Goal: Transaction & Acquisition: Purchase product/service

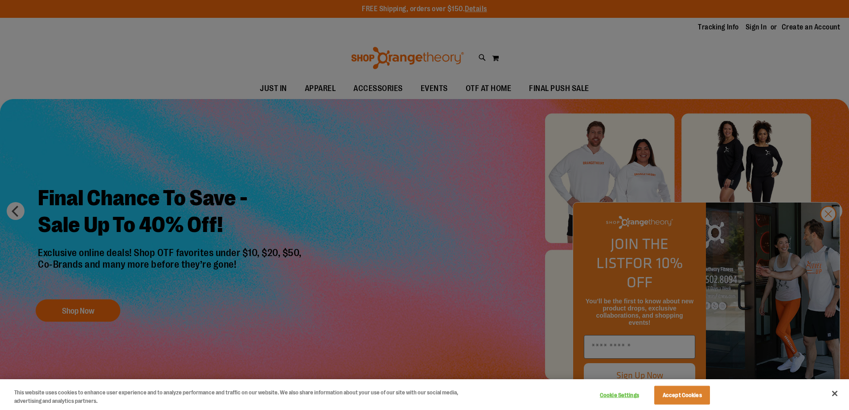
click at [639, 349] on div at bounding box center [424, 205] width 849 height 410
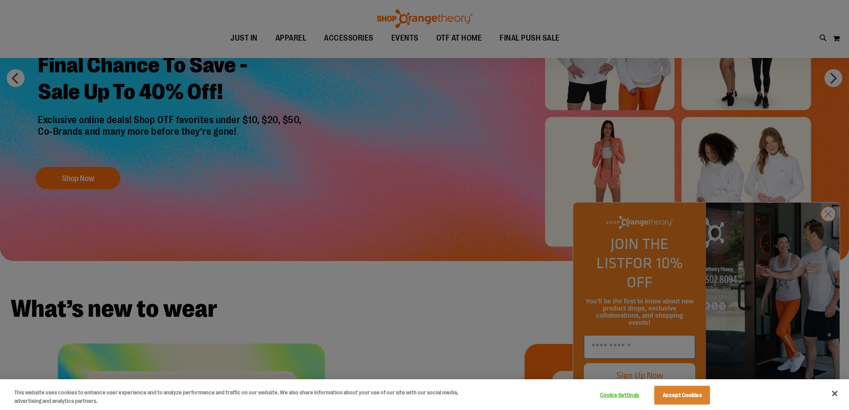
scroll to position [133, 0]
click at [693, 391] on button "Accept Cookies" at bounding box center [682, 395] width 56 height 19
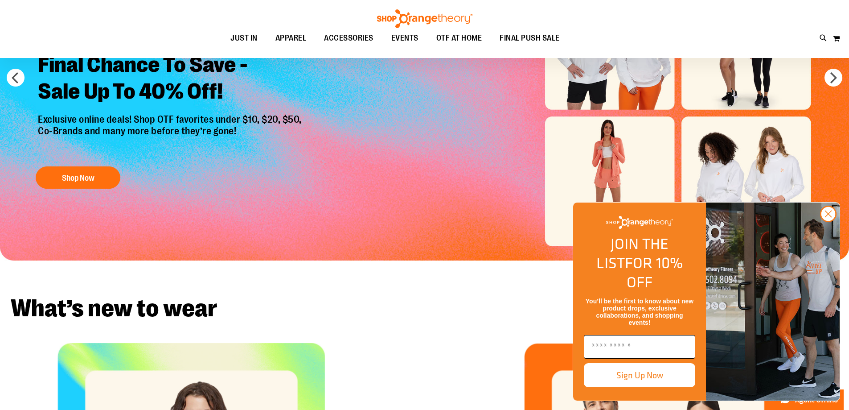
click at [644, 352] on input "Enter email" at bounding box center [639, 347] width 111 height 24
type input "**********"
click at [654, 373] on button "Sign Up Now" at bounding box center [639, 375] width 111 height 24
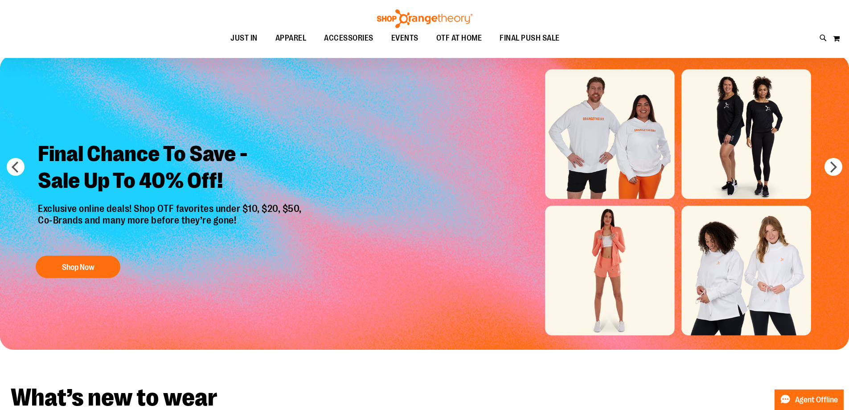
scroll to position [42, 0]
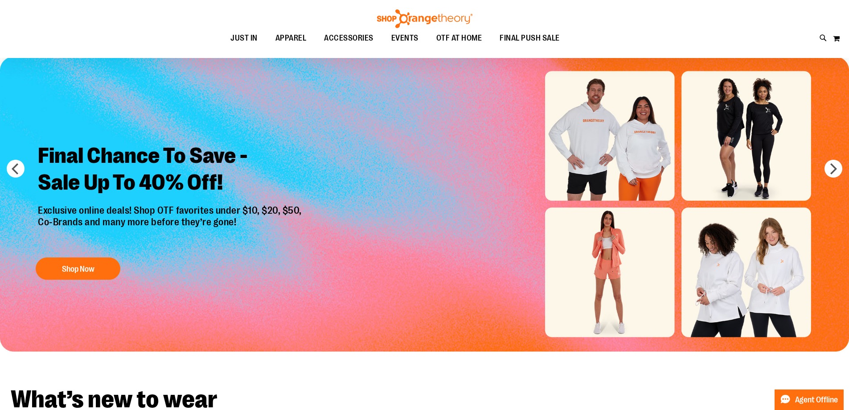
click at [696, 158] on img "Slide 1 of 6" at bounding box center [424, 204] width 849 height 295
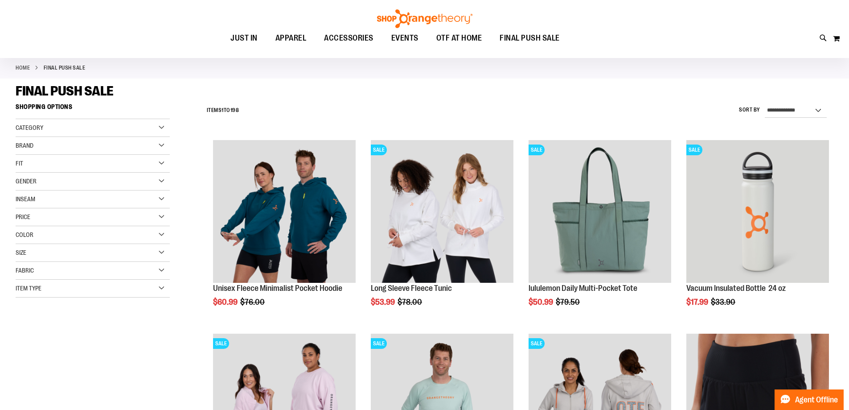
scroll to position [43, 0]
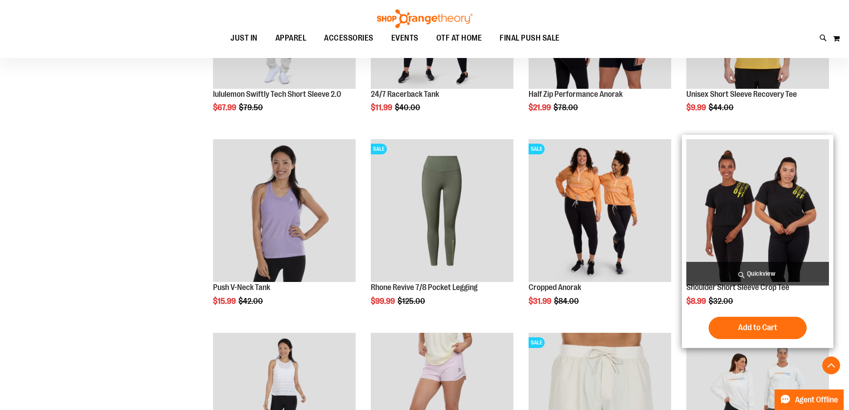
scroll to position [623, 0]
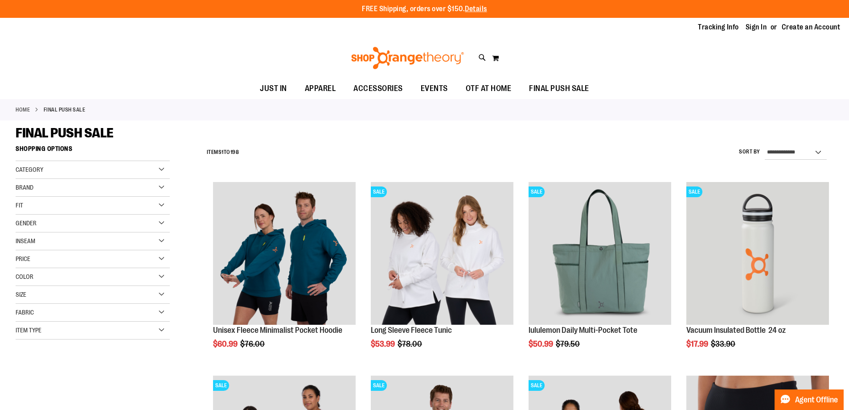
click at [161, 225] on div "Gender" at bounding box center [93, 223] width 154 height 18
click at [21, 241] on link "Men 11 items" at bounding box center [87, 241] width 148 height 9
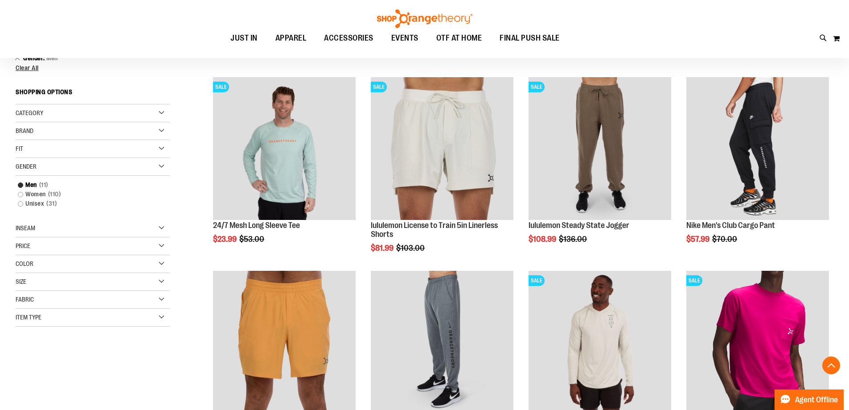
scroll to position [141, 0]
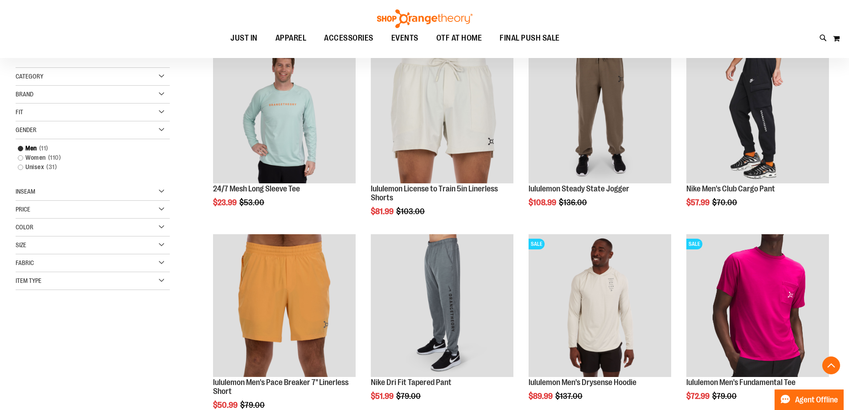
click at [163, 112] on div "Fit" at bounding box center [93, 112] width 154 height 18
click at [165, 244] on div "Size" at bounding box center [93, 245] width 154 height 18
click at [78, 270] on div "M" at bounding box center [76, 267] width 13 height 13
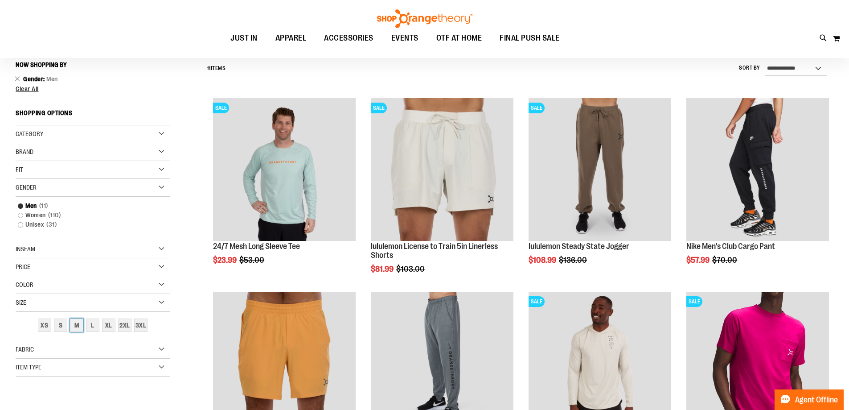
scroll to position [83, 0]
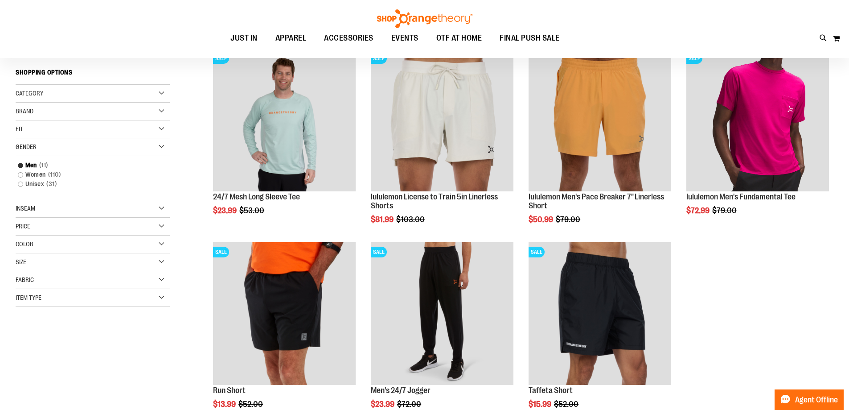
scroll to position [132, 0]
